Goal: Task Accomplishment & Management: Use online tool/utility

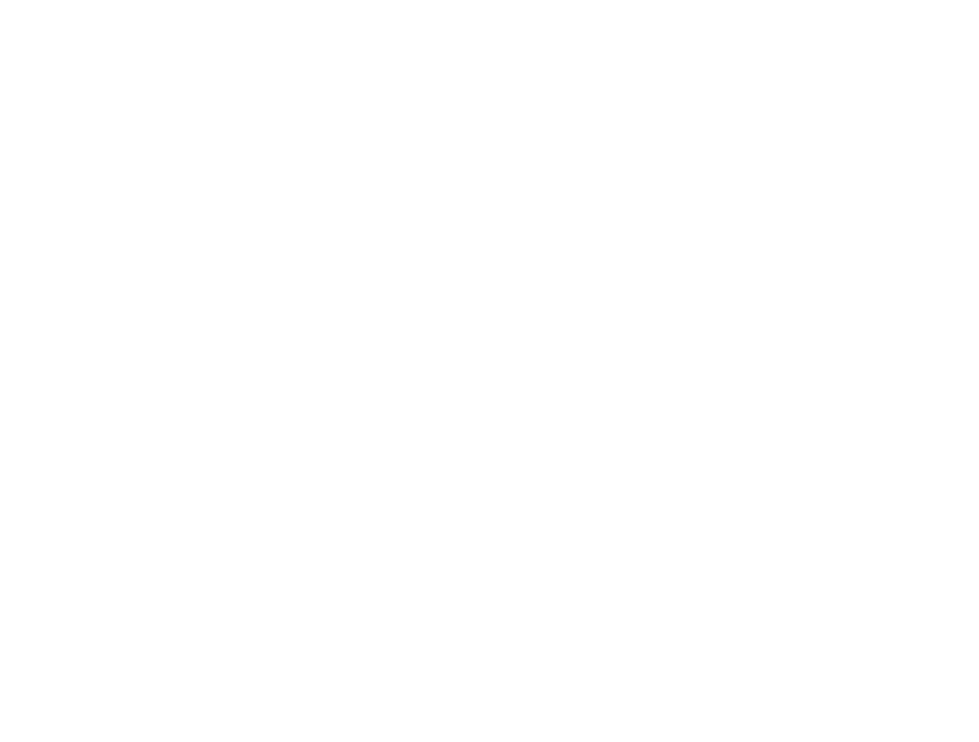
select select "*"
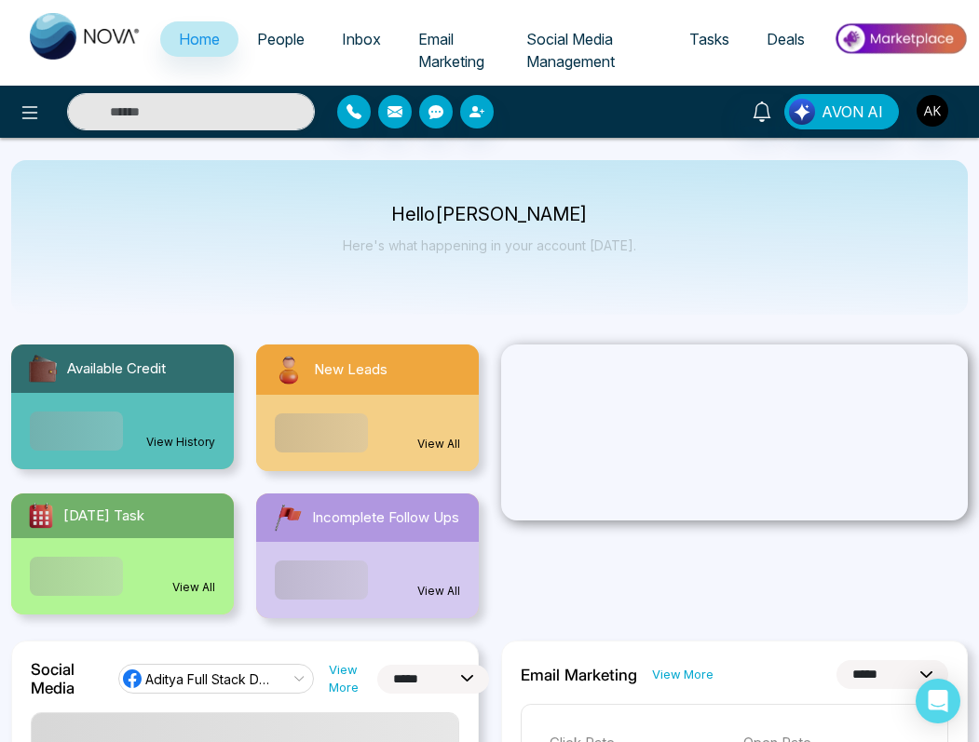
click at [449, 51] on span "Email Marketing" at bounding box center [451, 50] width 66 height 41
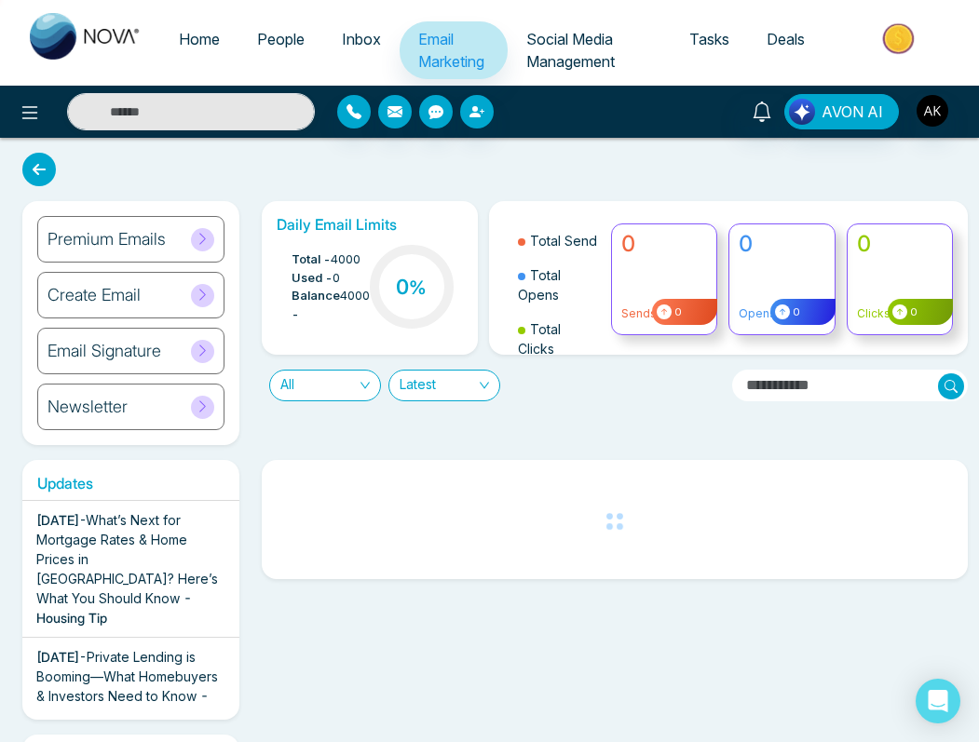
click at [114, 306] on div "Create Email" at bounding box center [130, 295] width 187 height 47
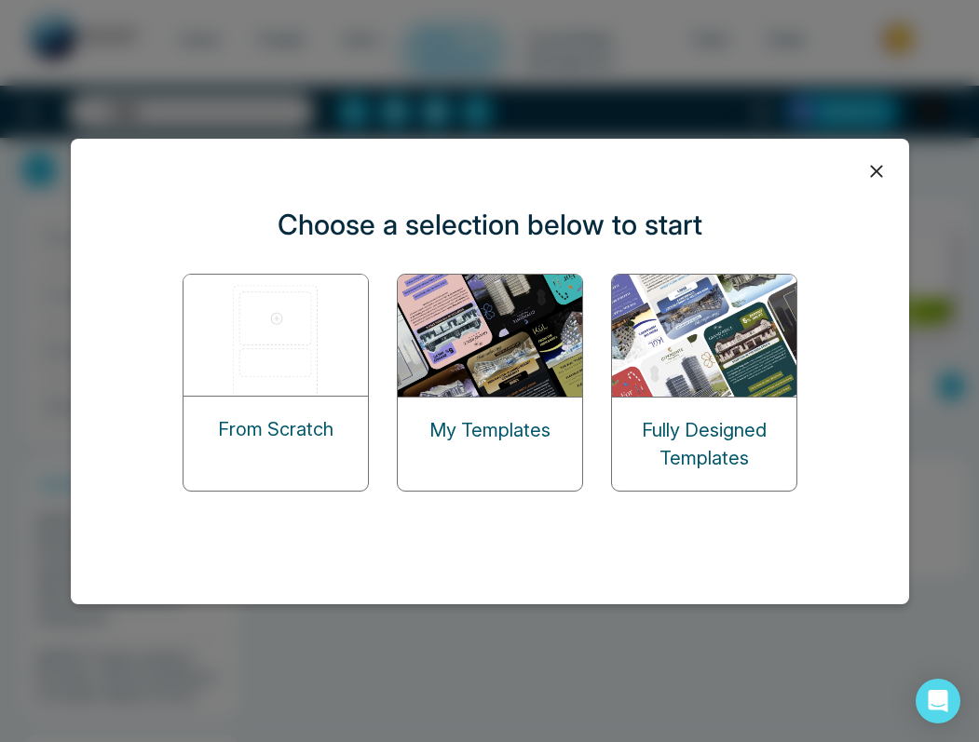
click at [257, 353] on img at bounding box center [277, 335] width 186 height 121
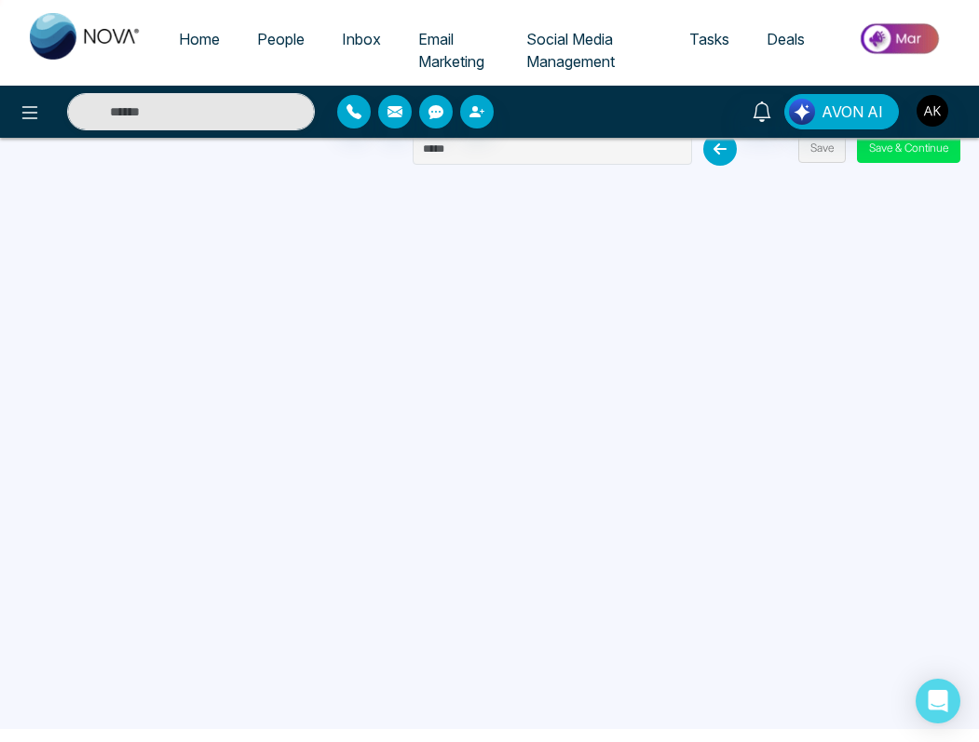
scroll to position [9, 0]
click at [279, 41] on span "People" at bounding box center [281, 39] width 48 height 19
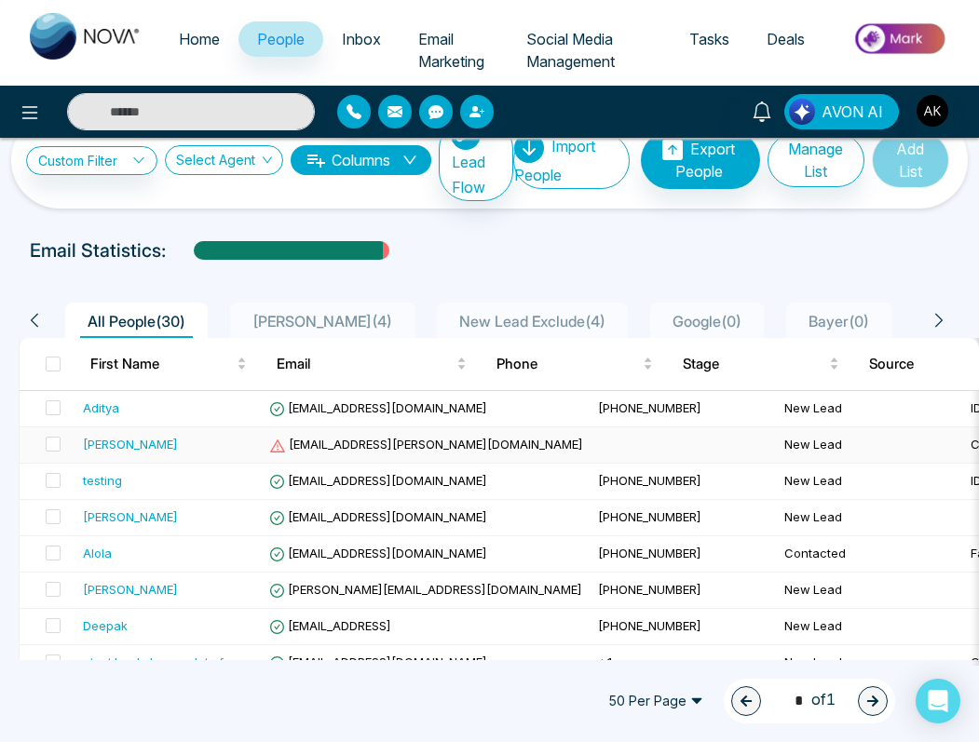
scroll to position [39, 0]
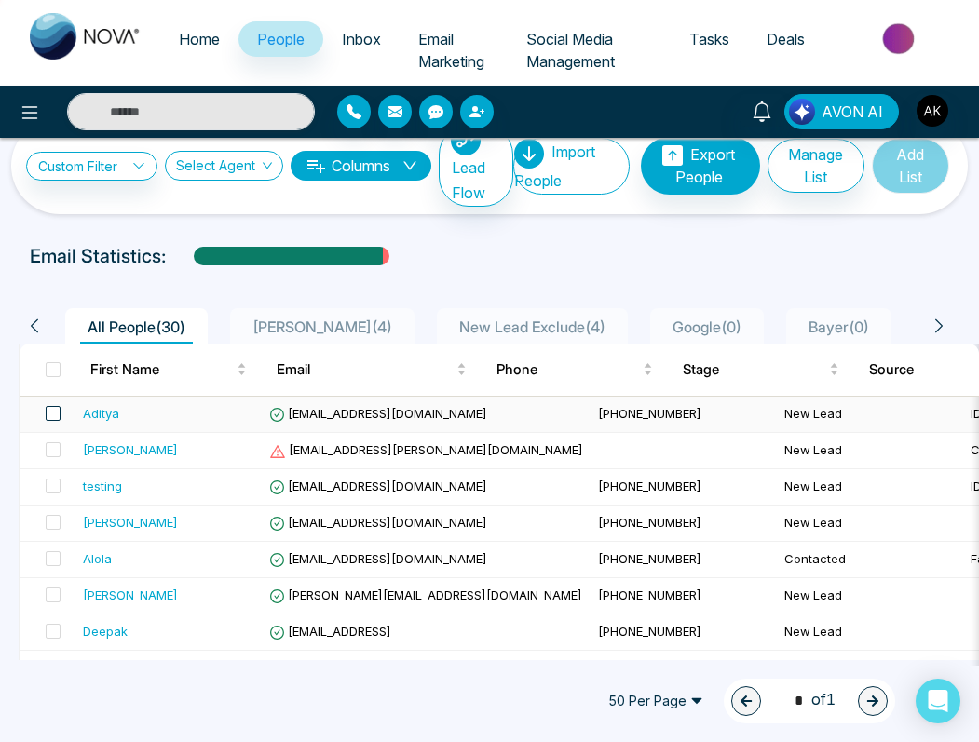
click at [58, 415] on span at bounding box center [53, 413] width 15 height 15
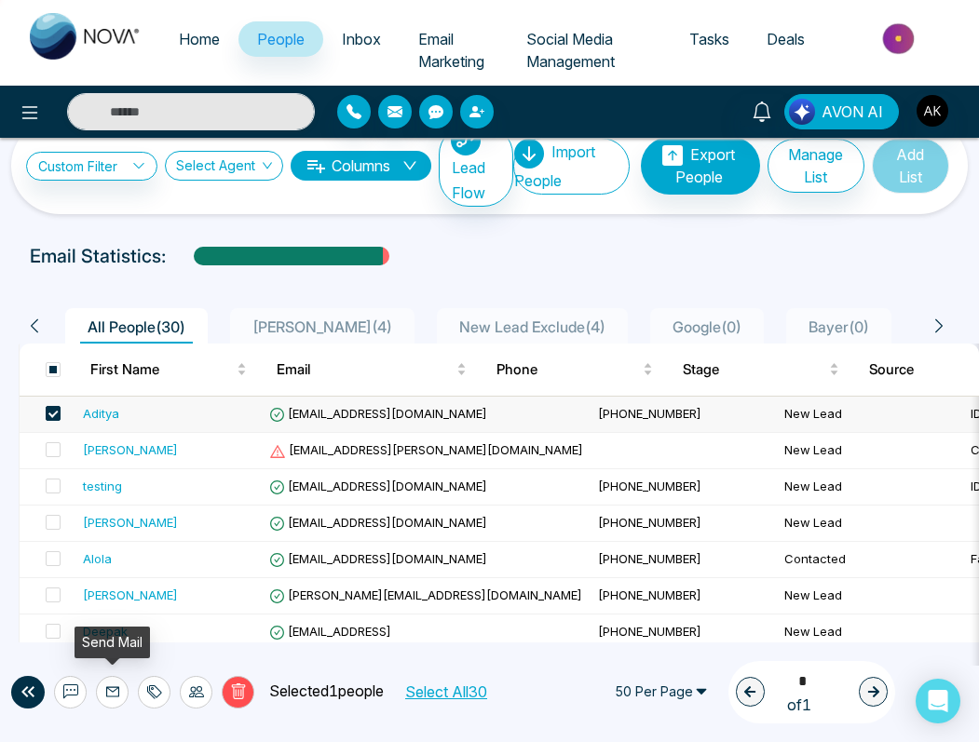
click at [117, 692] on icon at bounding box center [112, 693] width 13 height 10
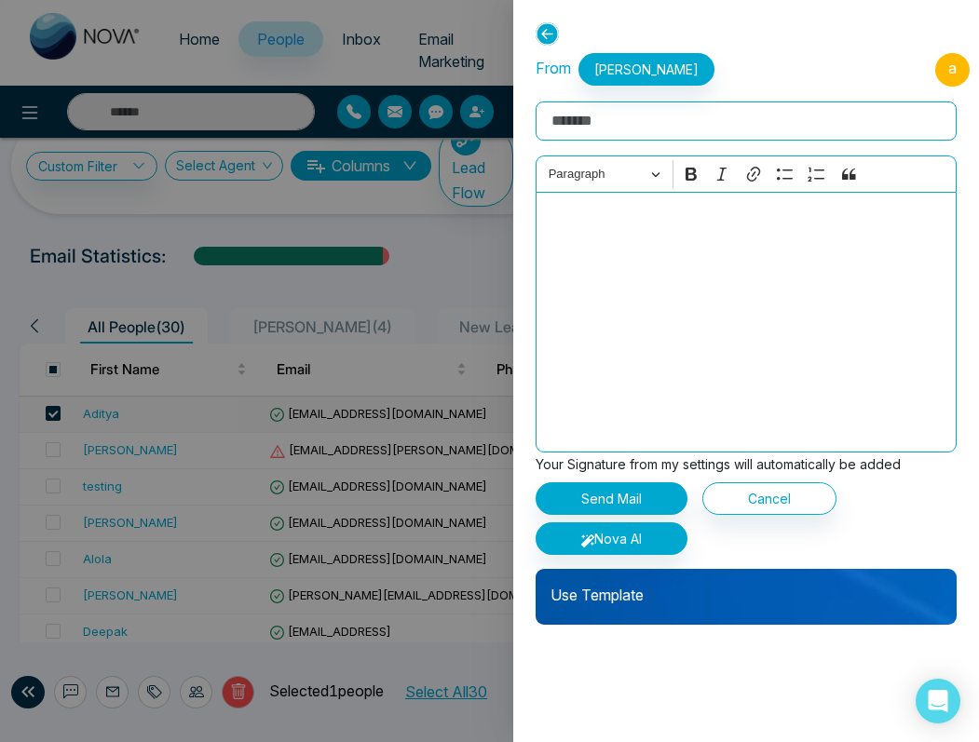
click at [657, 241] on div "Editor editing area: main" at bounding box center [746, 322] width 421 height 261
click at [602, 220] on p "Editor editing area: main" at bounding box center [747, 218] width 402 height 22
